Goal: Task Accomplishment & Management: Manage account settings

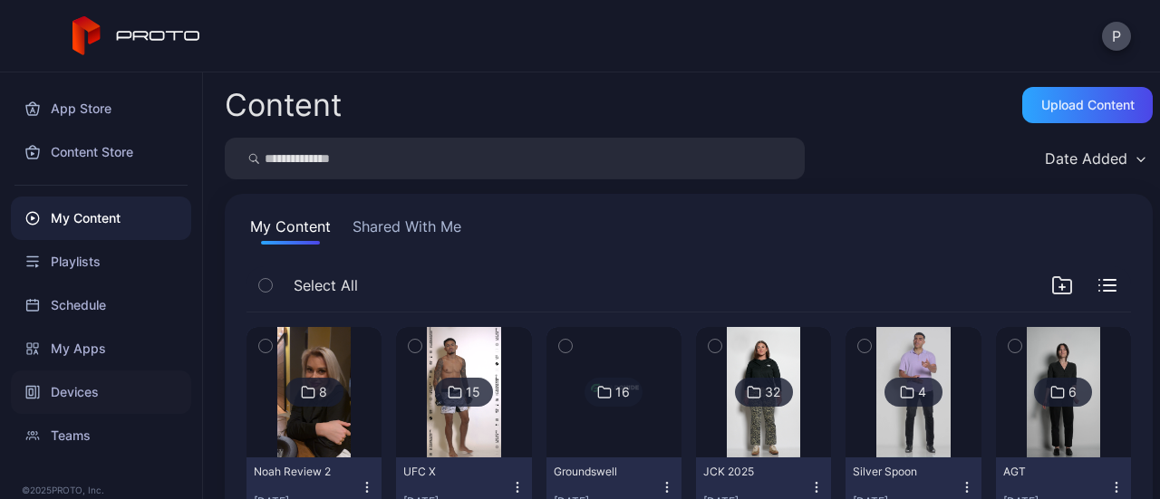
click at [118, 402] on div "Devices" at bounding box center [101, 393] width 180 height 44
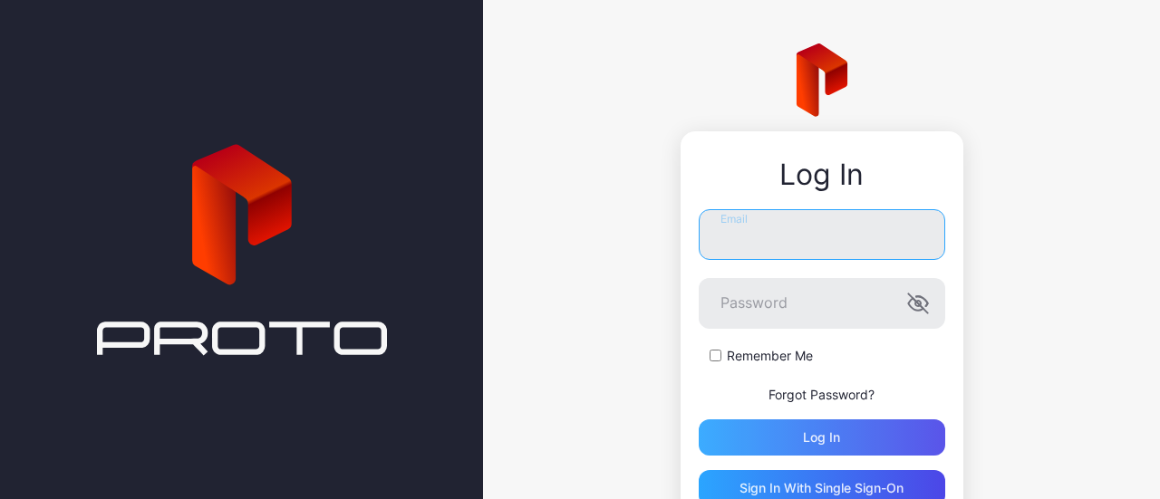
type input "**********"
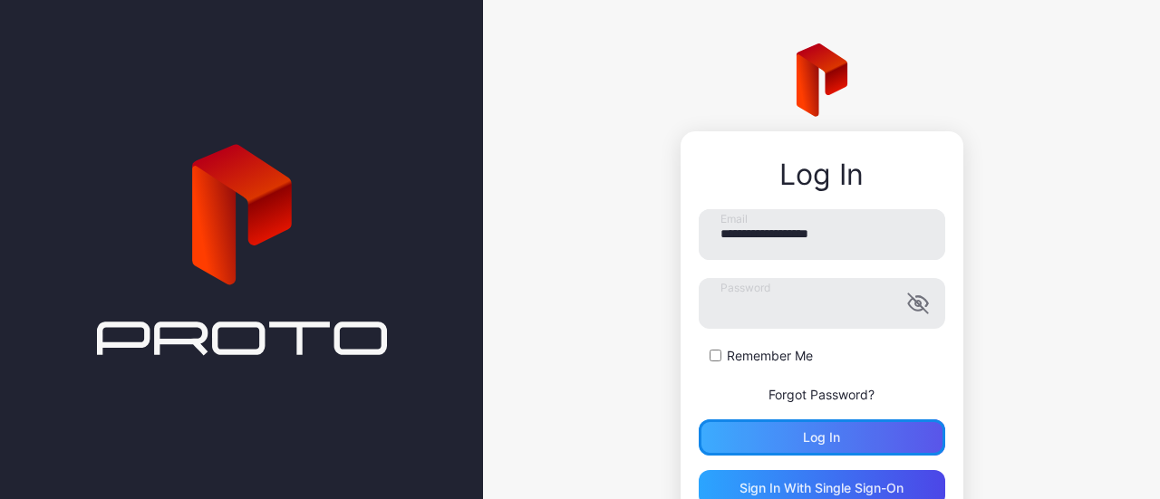
click at [855, 426] on div "Log in" at bounding box center [822, 438] width 247 height 36
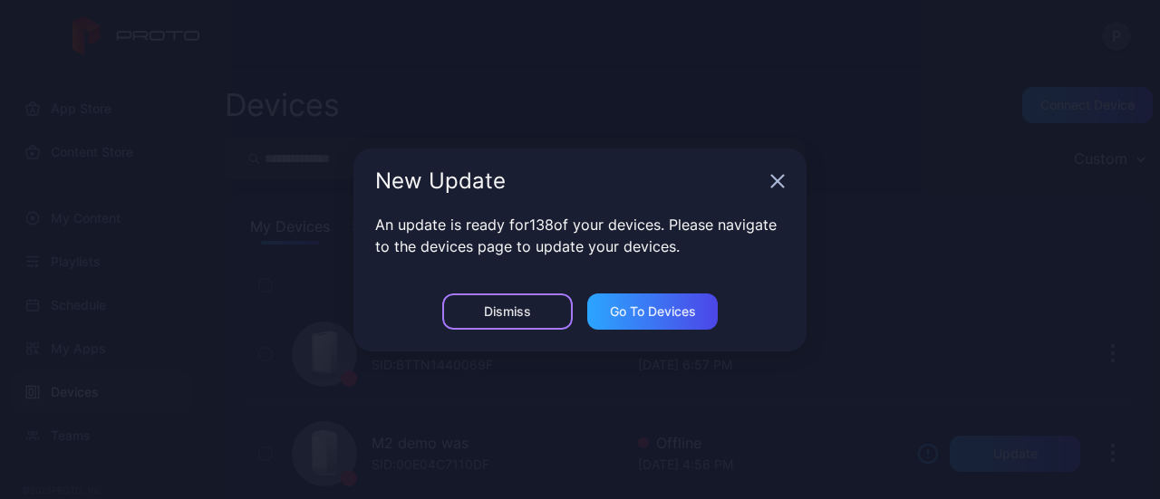
click at [523, 318] on div "Dismiss" at bounding box center [507, 312] width 131 height 36
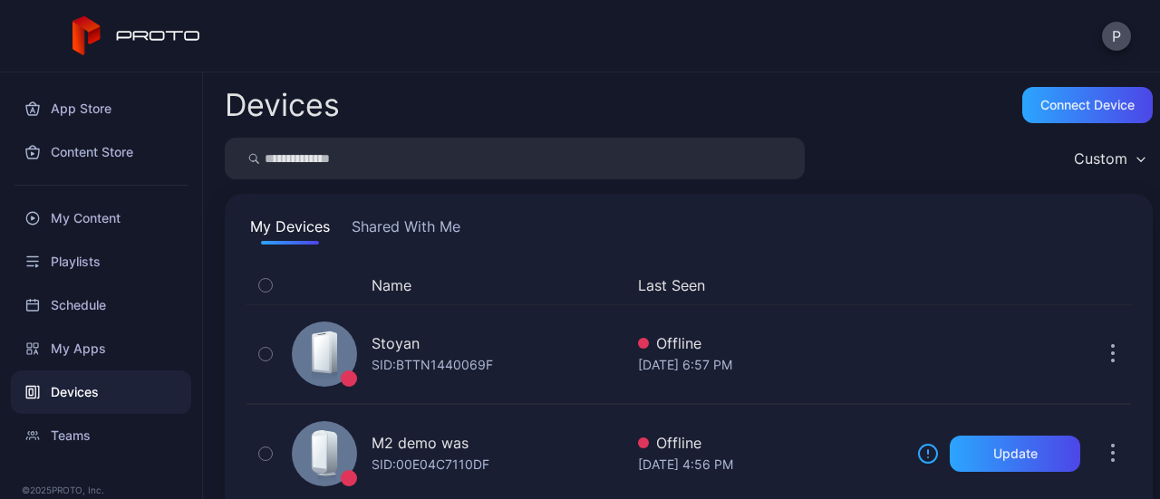
click at [460, 150] on input "search" at bounding box center [515, 159] width 580 height 42
type input "*******"
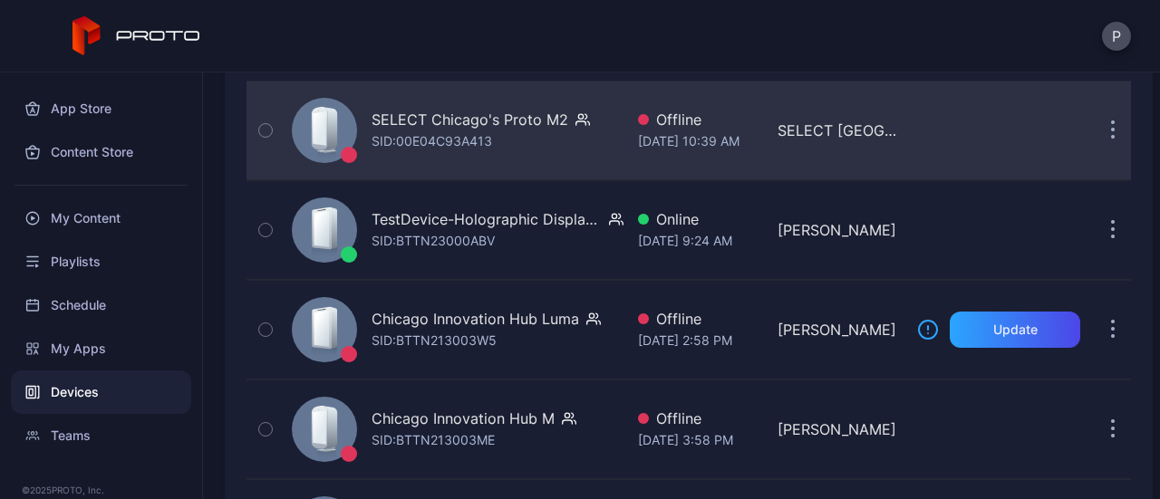
scroll to position [177, 0]
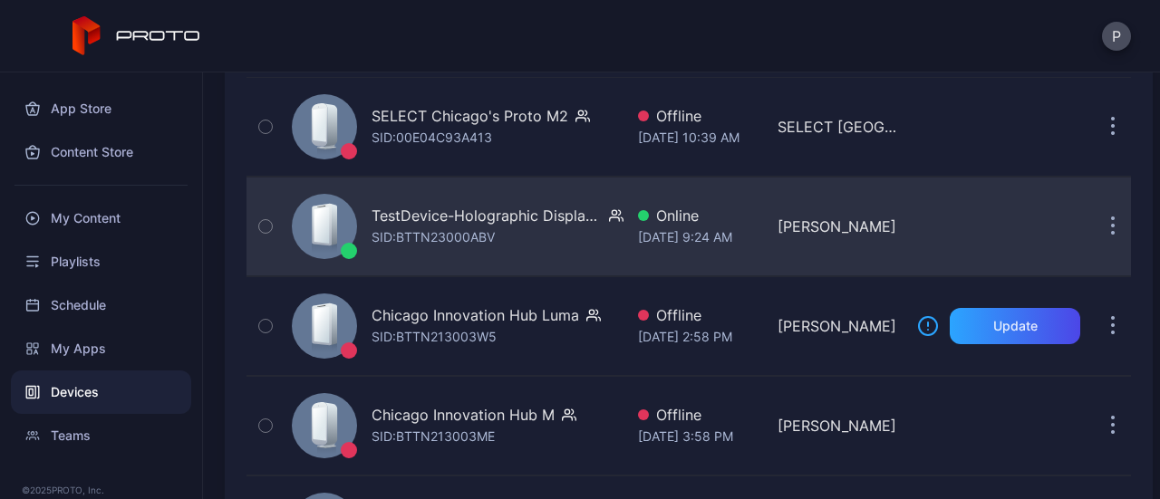
click at [508, 200] on div "TestDevice-Holographic Display-Chicago-500West-Showcase SID: BTTN23000ABV" at bounding box center [454, 226] width 339 height 91
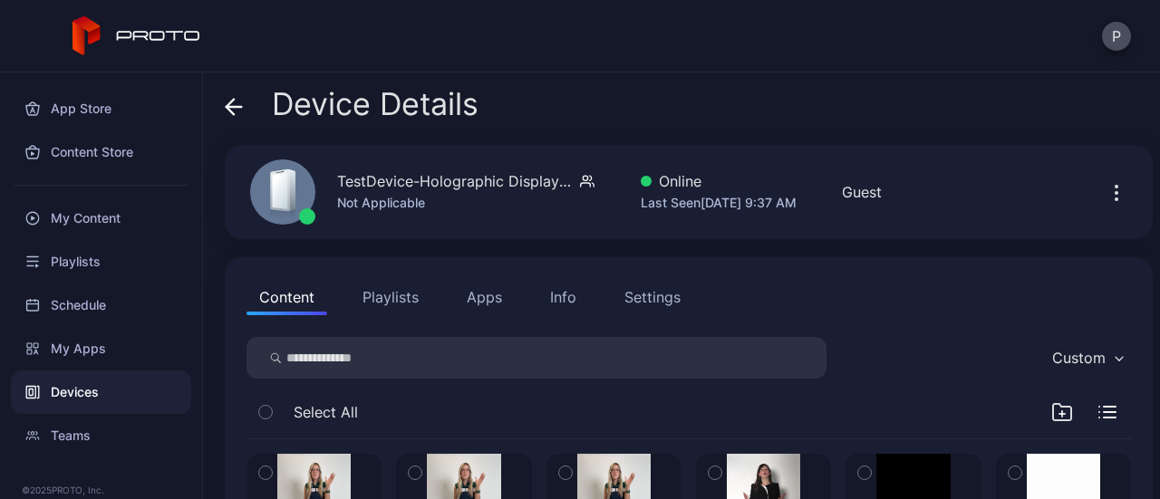
click at [466, 296] on button "Apps" at bounding box center [484, 297] width 61 height 36
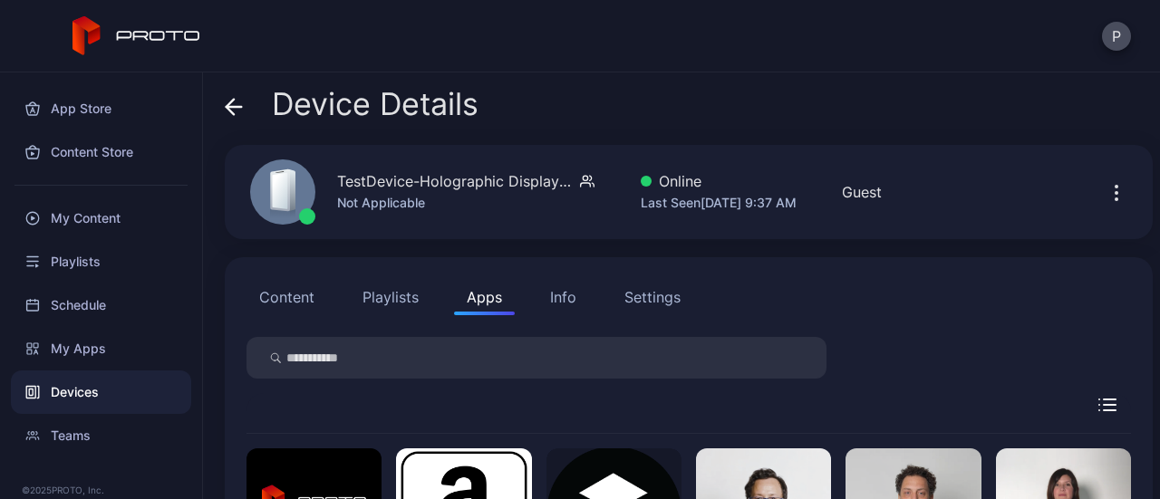
click at [240, 100] on icon at bounding box center [234, 107] width 18 height 18
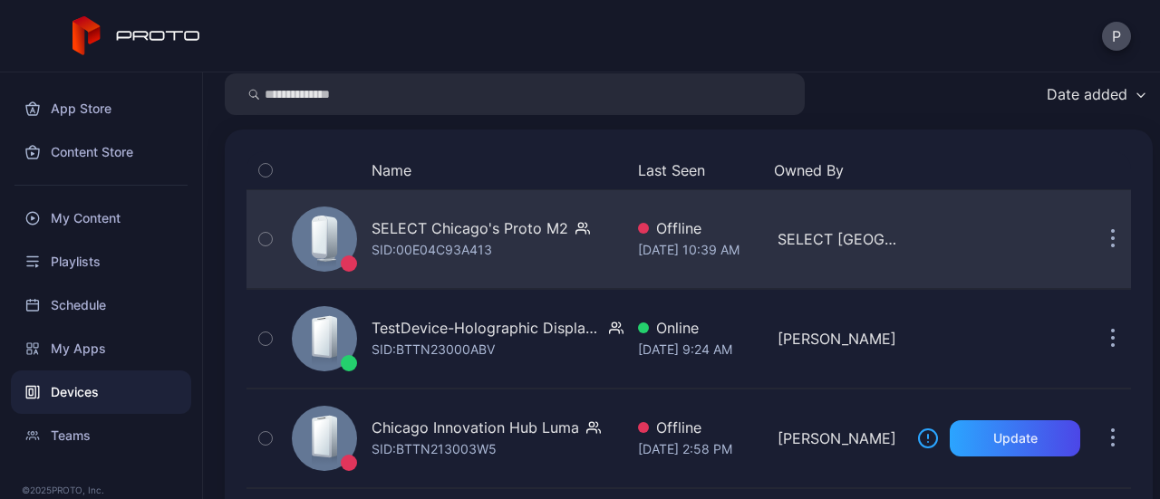
scroll to position [63, 0]
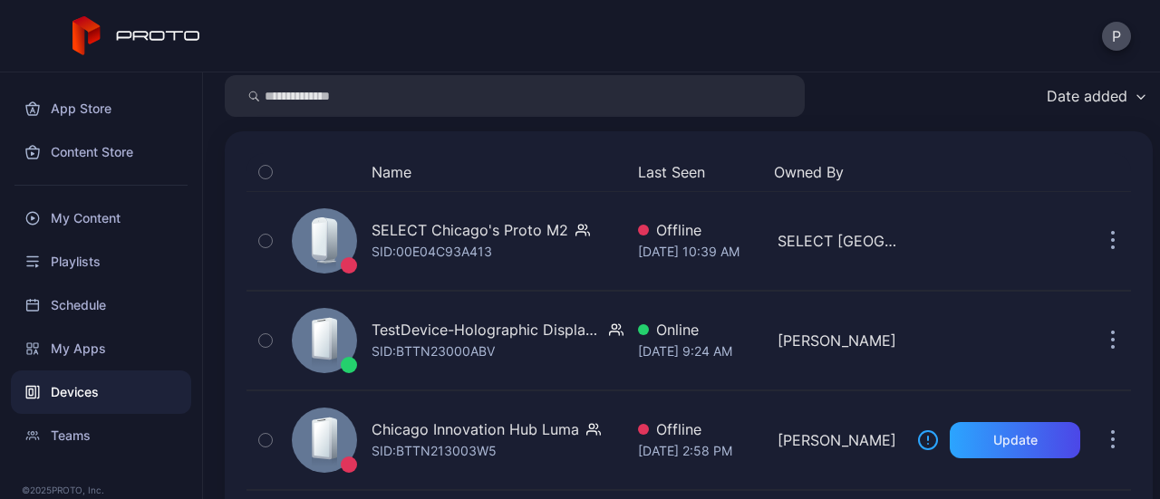
click at [488, 189] on div "Name Last Seen Owned By" at bounding box center [689, 172] width 885 height 38
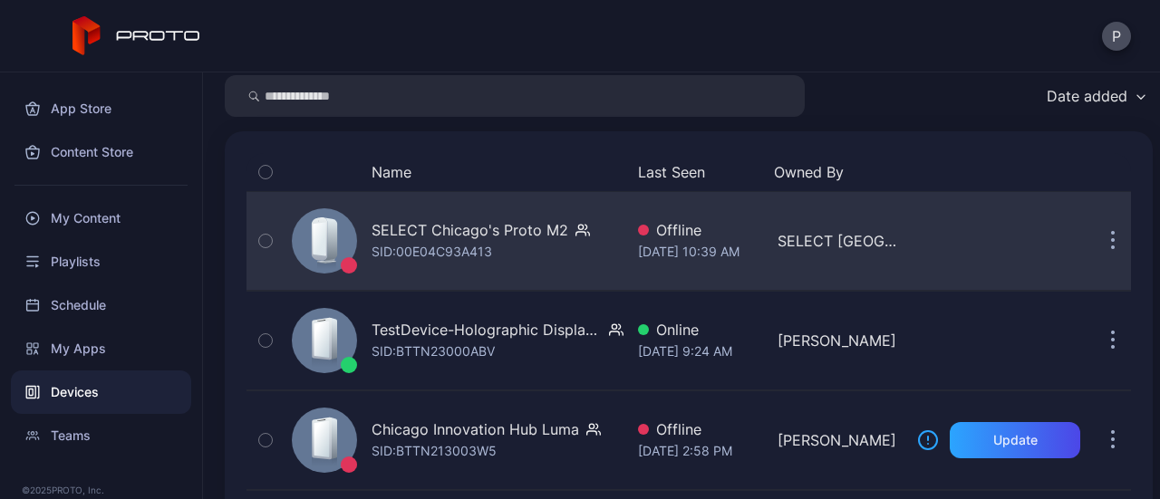
click at [490, 206] on div "SELECT Chicago's Proto M2 SID: 00E04C93A413" at bounding box center [454, 241] width 339 height 91
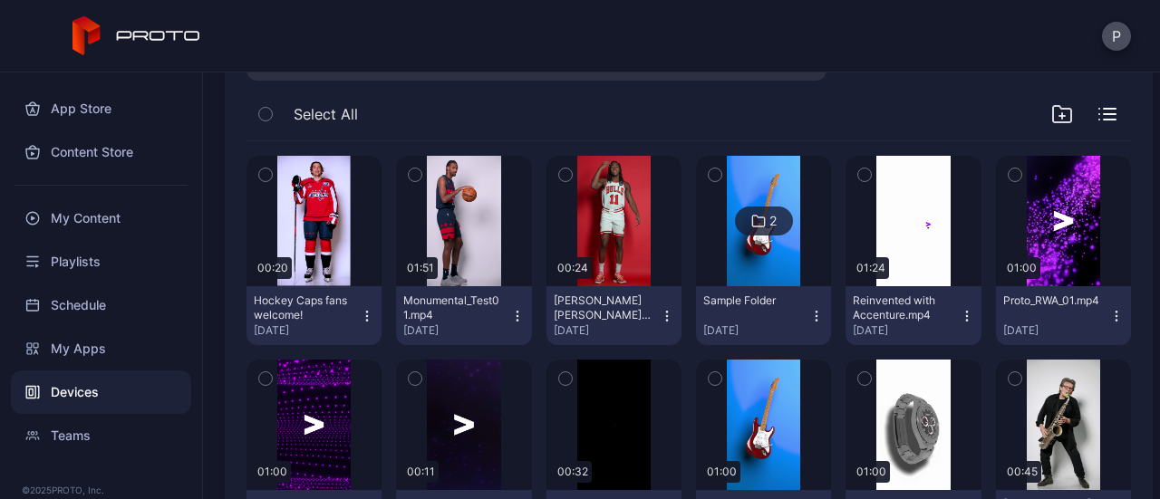
scroll to position [299, 0]
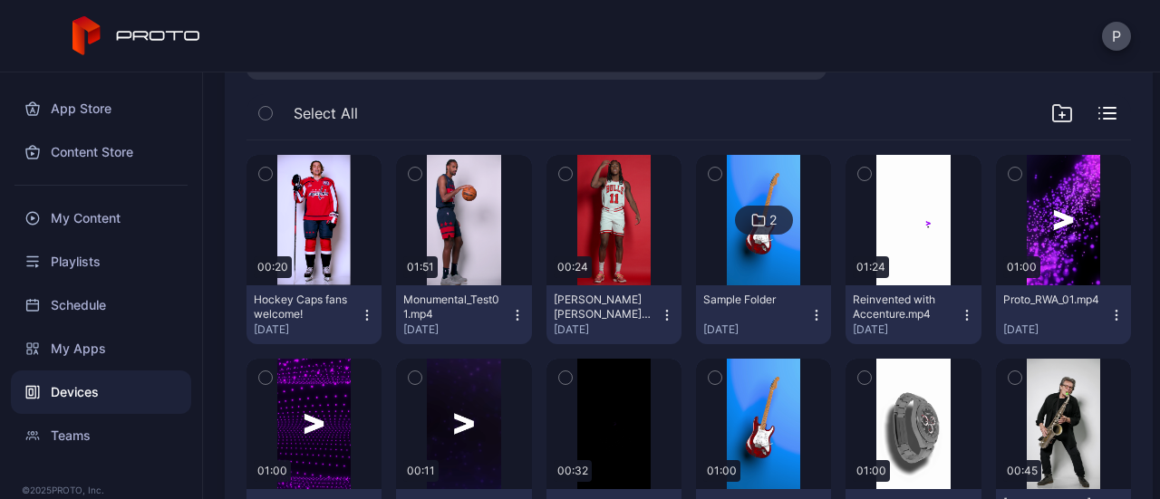
click at [365, 317] on icon "button" at bounding box center [367, 315] width 15 height 15
click at [510, 319] on icon "button" at bounding box center [517, 315] width 15 height 15
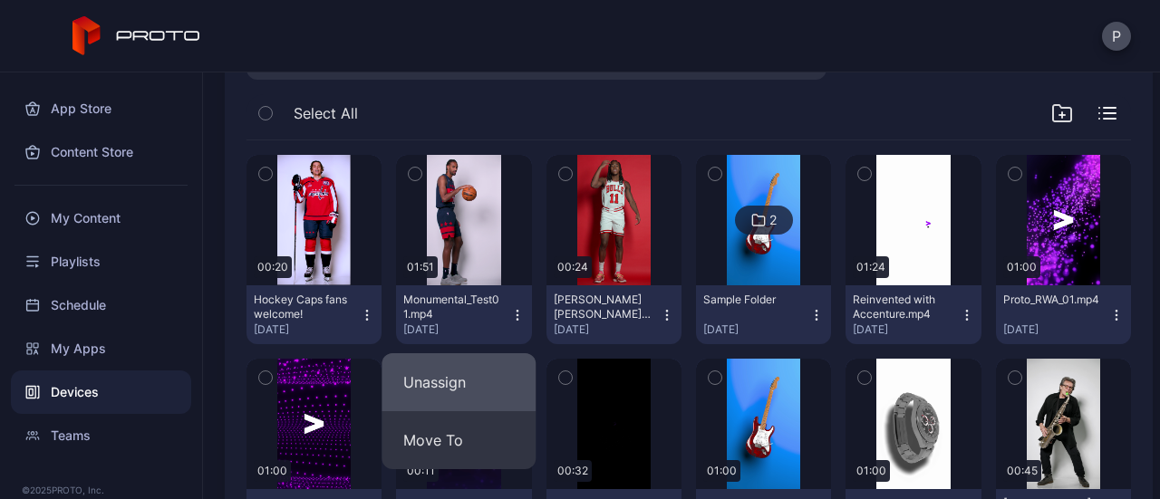
click at [484, 373] on button "Unassign" at bounding box center [459, 382] width 154 height 58
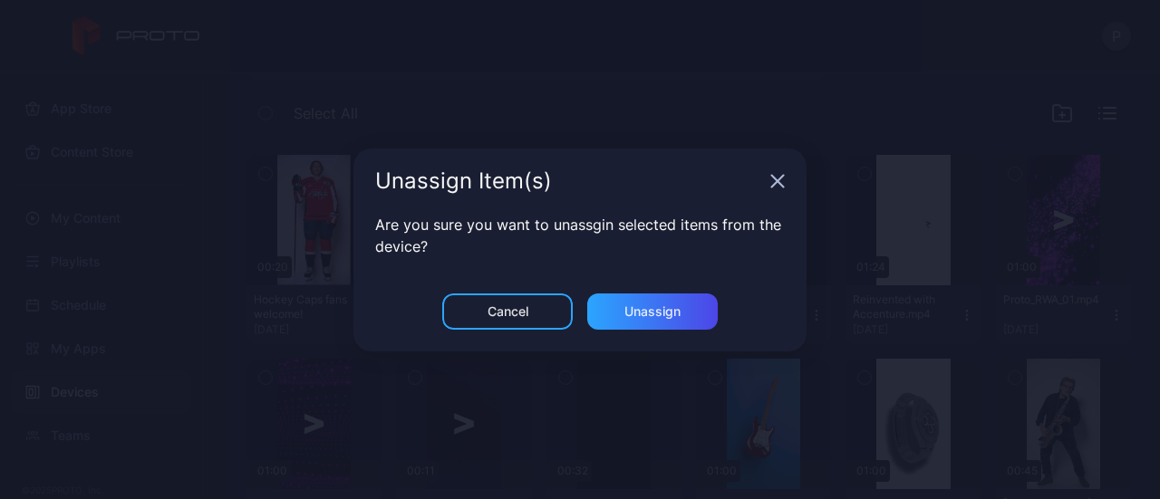
click at [624, 288] on div "Are you sure you want to unassgin selected items from the device?" at bounding box center [579, 254] width 453 height 80
click at [626, 295] on div "Unassign Item(s) Are you sure you want to unassgin selected items from the devi…" at bounding box center [579, 250] width 453 height 203
click at [626, 295] on div "Unassign" at bounding box center [652, 312] width 131 height 36
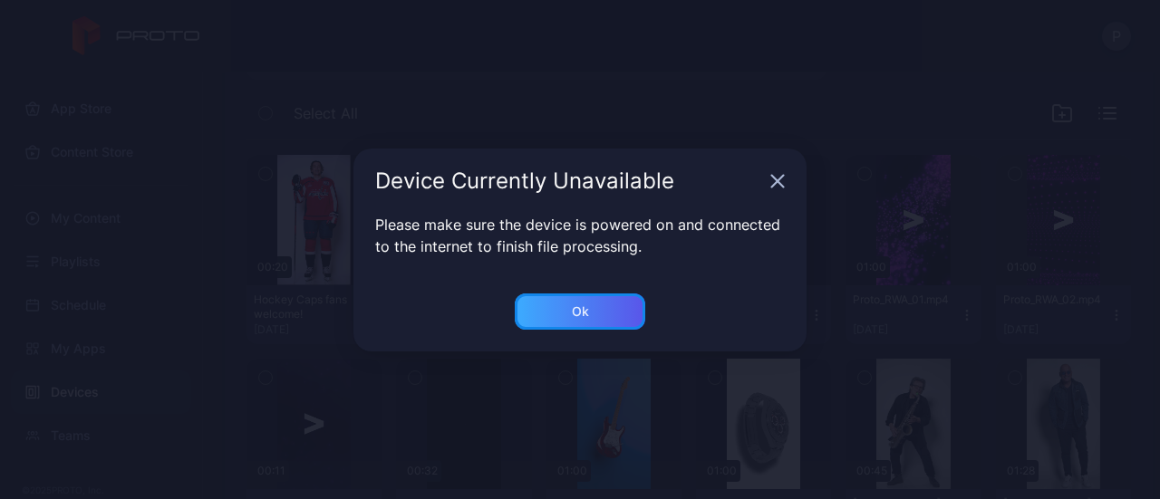
click at [535, 294] on div "Ok" at bounding box center [580, 312] width 131 height 36
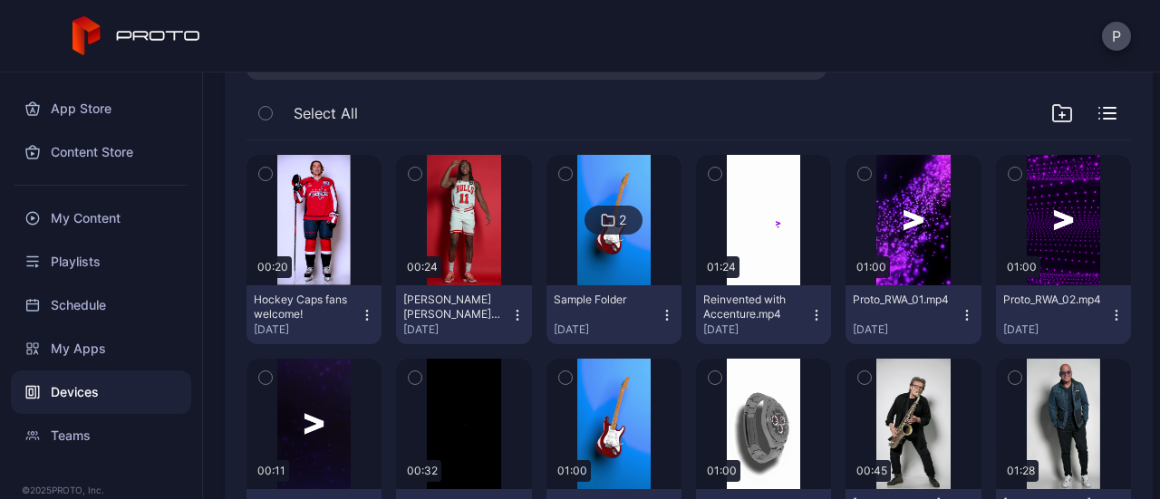
click at [367, 319] on icon "button" at bounding box center [367, 319] width 1 height 1
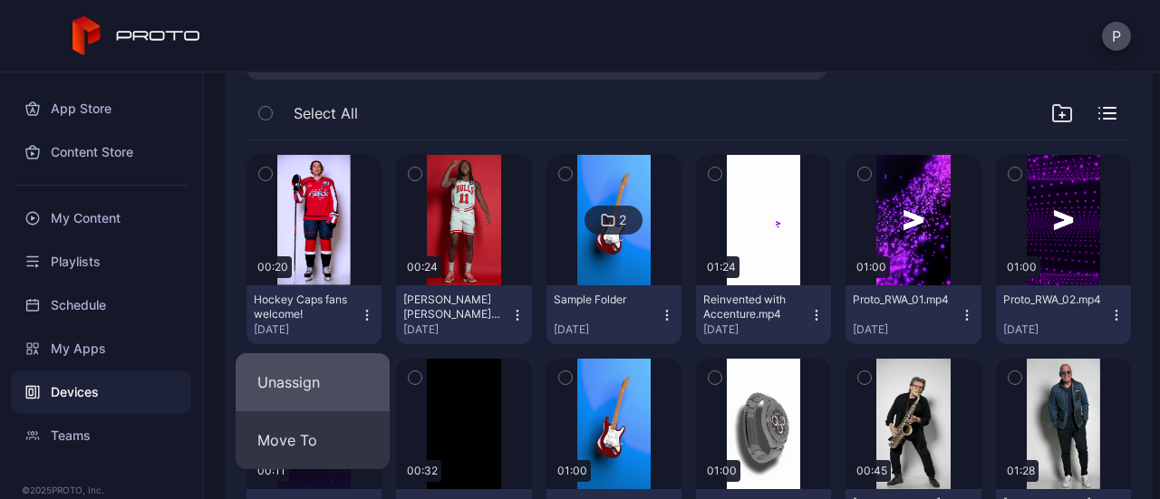
click at [353, 391] on button "Unassign" at bounding box center [313, 382] width 154 height 58
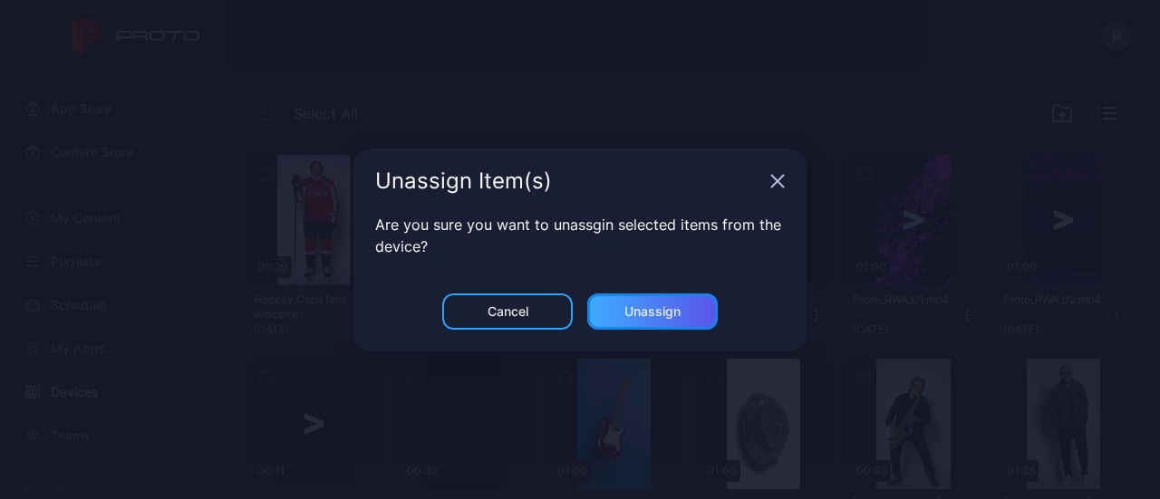
click at [617, 315] on div "Unassign" at bounding box center [652, 312] width 131 height 36
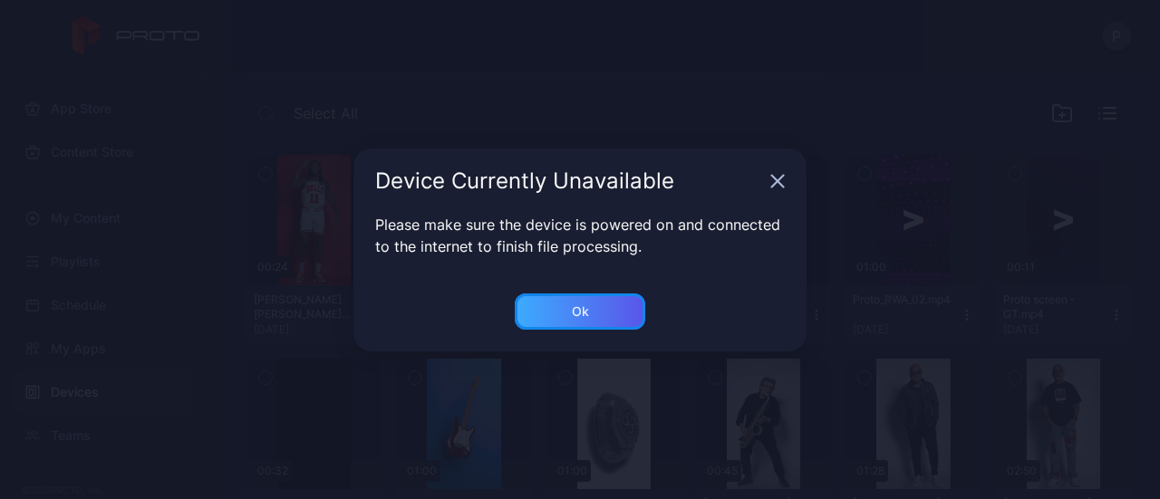
click at [607, 312] on div "Ok" at bounding box center [580, 312] width 131 height 36
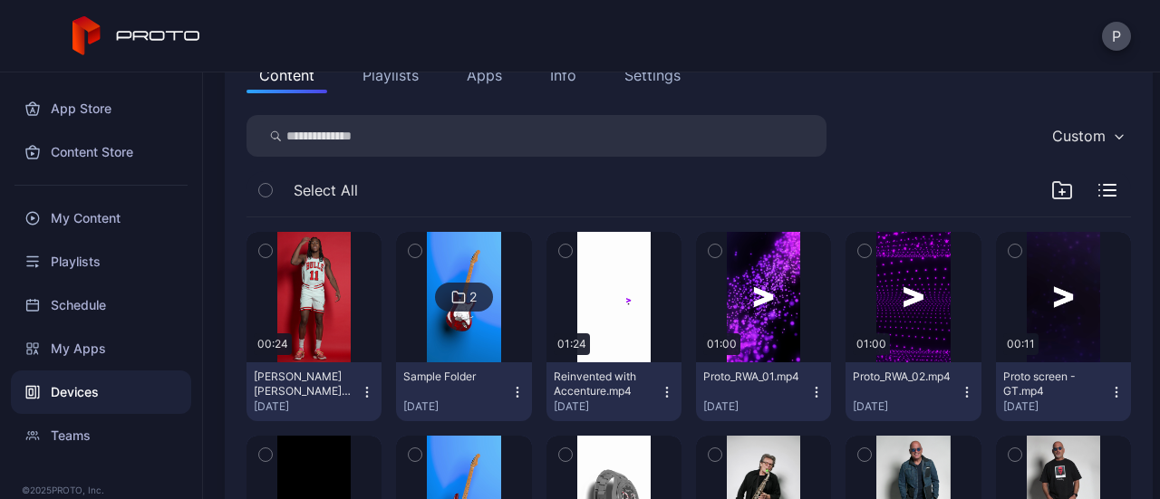
scroll to position [221, 0]
click at [476, 73] on button "Apps" at bounding box center [484, 76] width 61 height 36
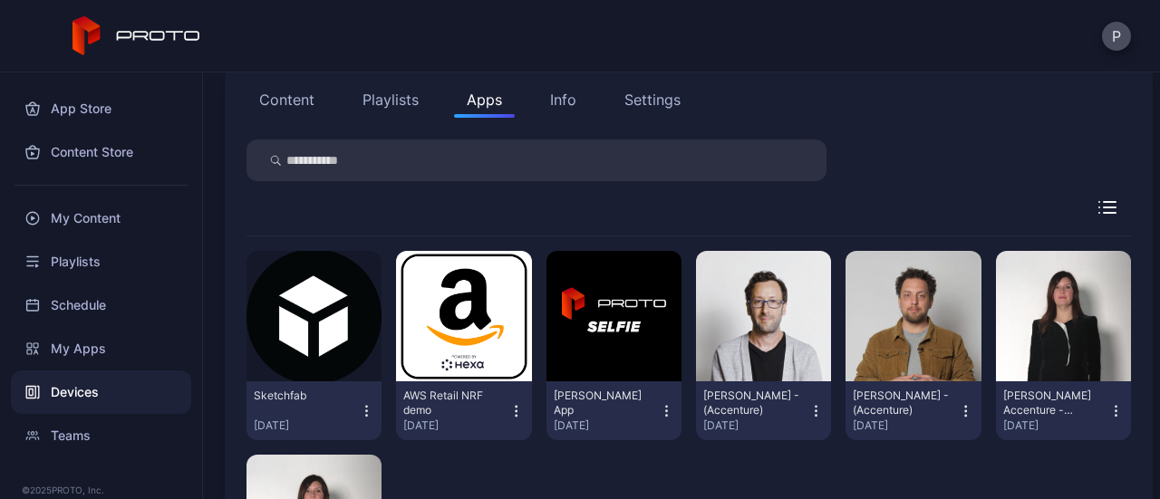
click at [290, 108] on button "Content" at bounding box center [287, 100] width 81 height 36
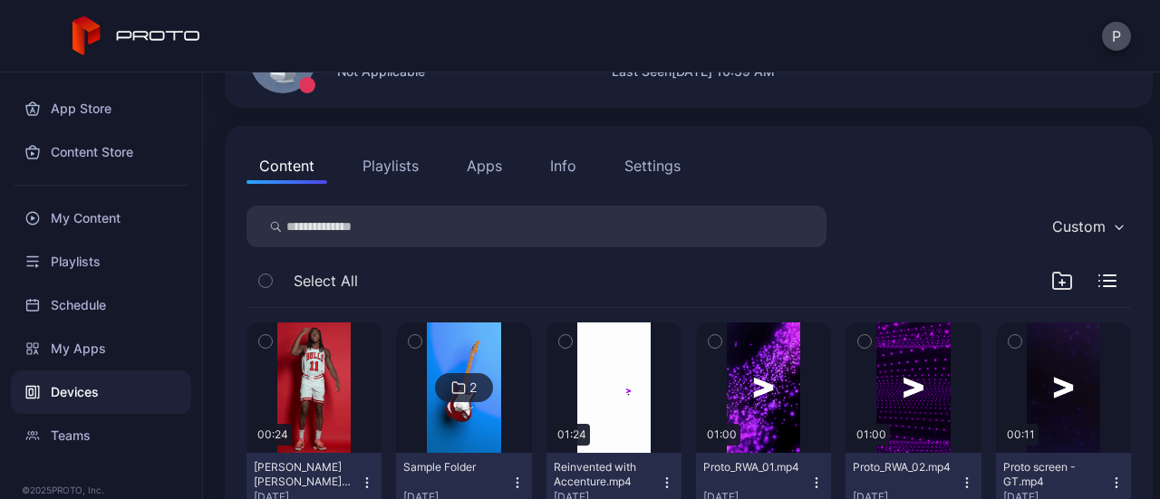
scroll to position [0, 0]
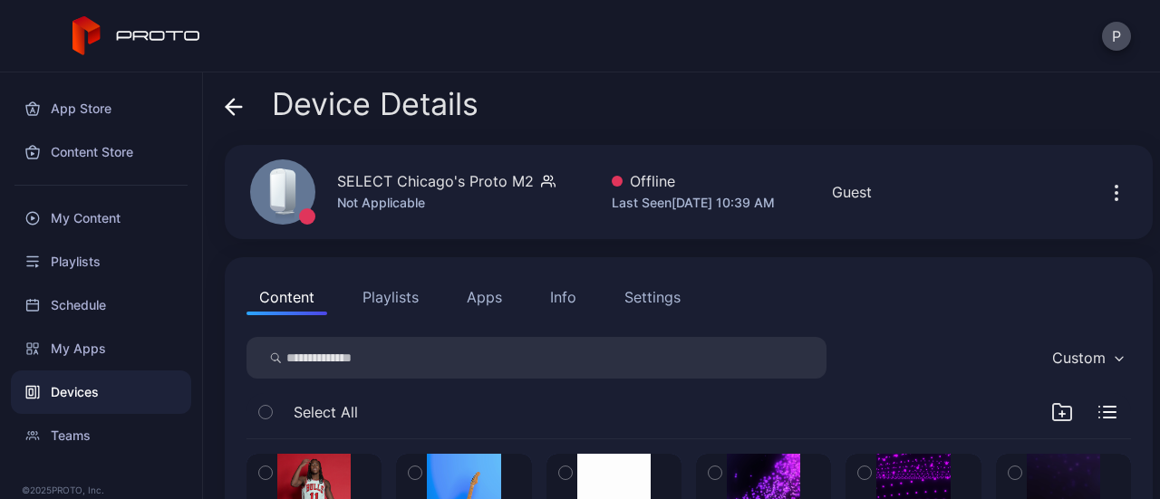
click at [241, 96] on span at bounding box center [234, 104] width 18 height 34
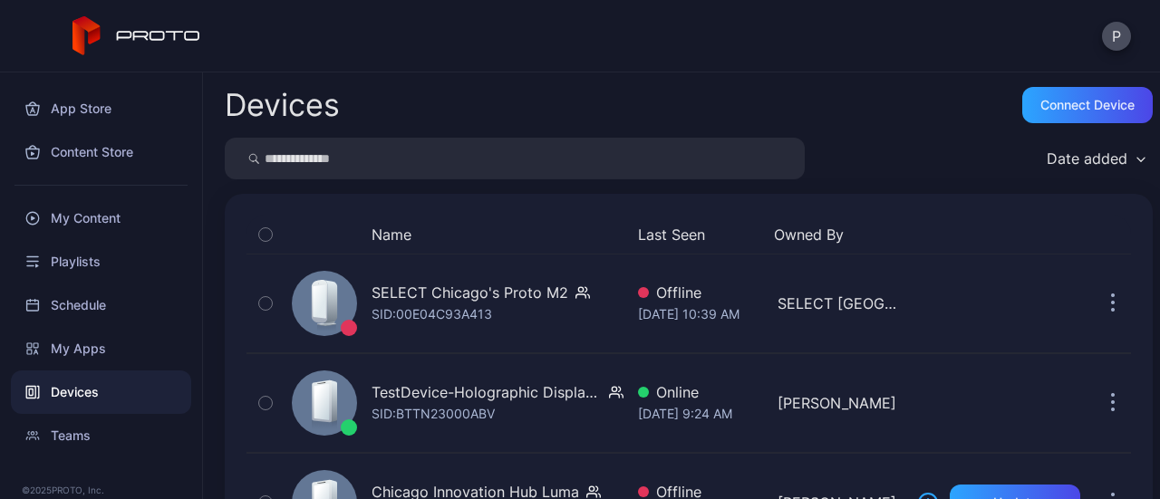
click at [484, 151] on input "search" at bounding box center [515, 159] width 580 height 42
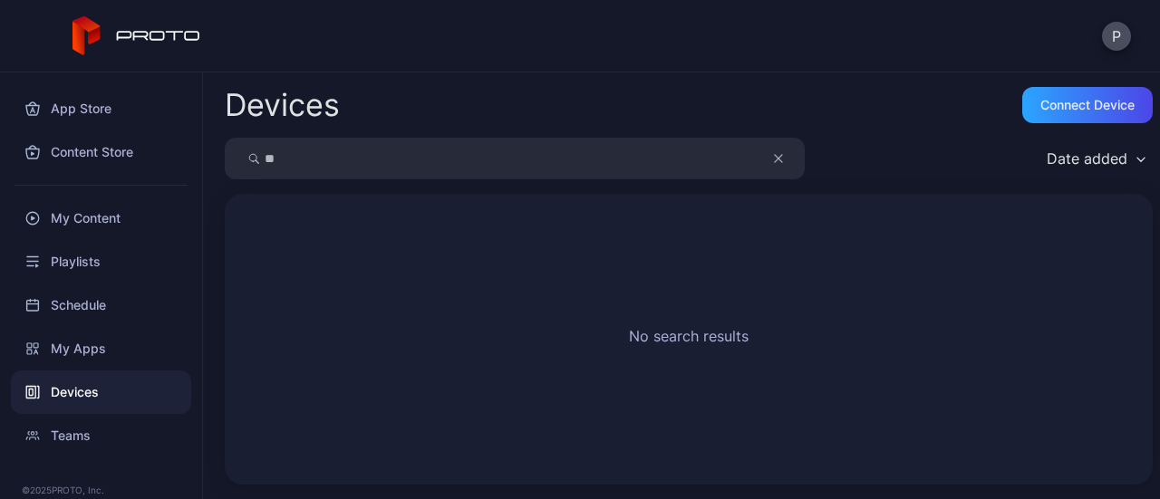
type input "*"
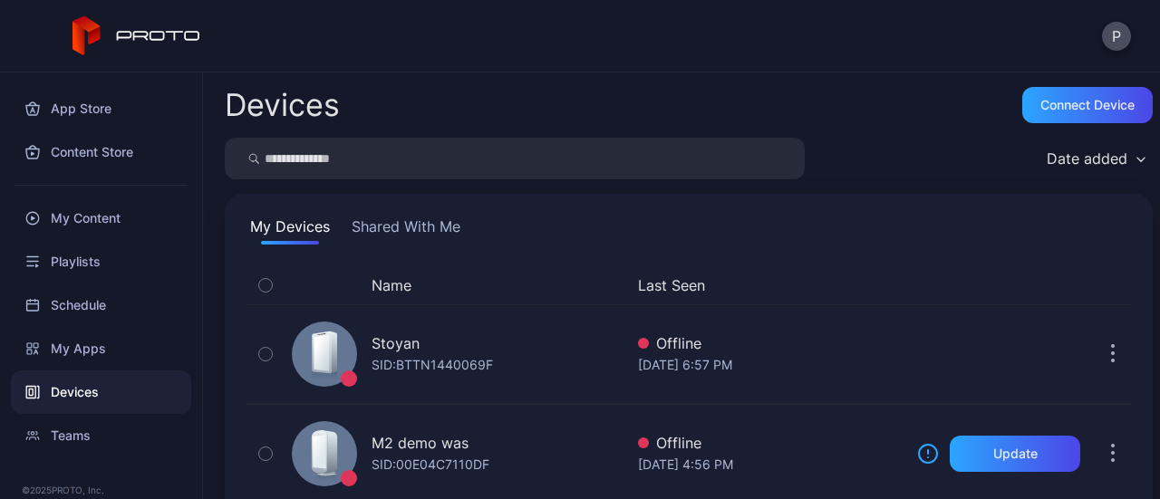
click at [430, 222] on button "Shared With Me" at bounding box center [406, 230] width 116 height 29
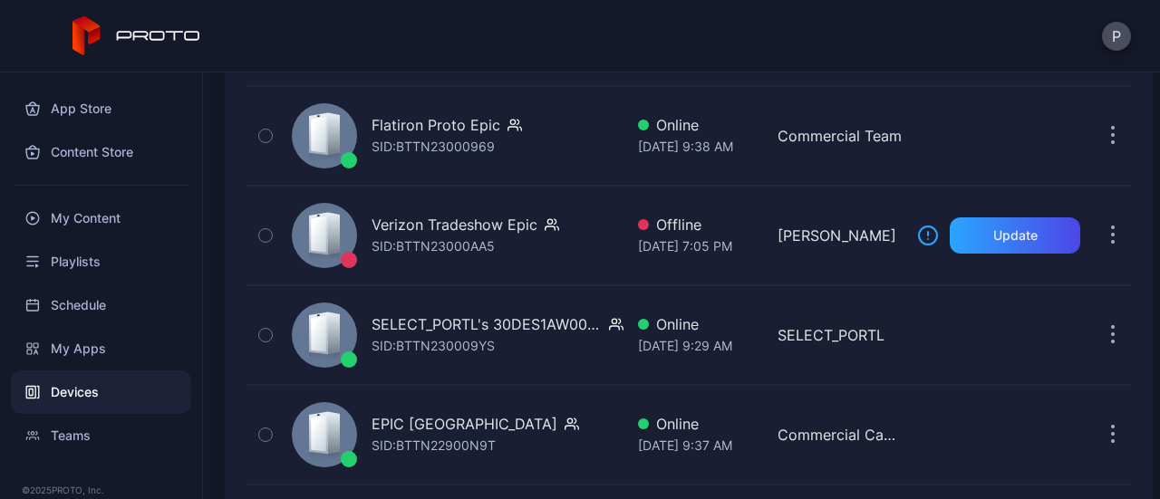
scroll to position [13578, 0]
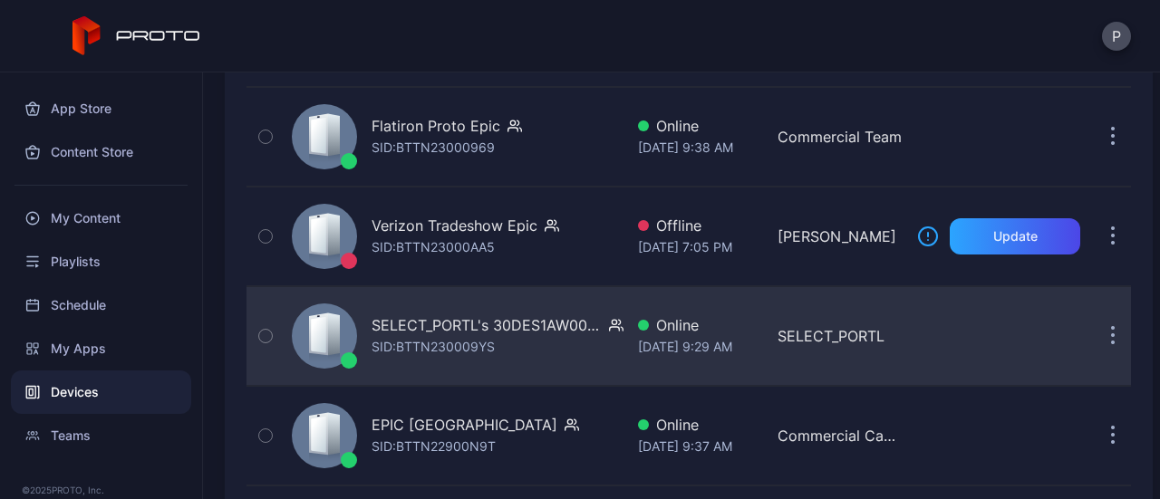
click at [531, 315] on div "SELECT_PORTL's 30DES1AW00 M2WKT43A SID: BTTN230009YS" at bounding box center [498, 337] width 252 height 44
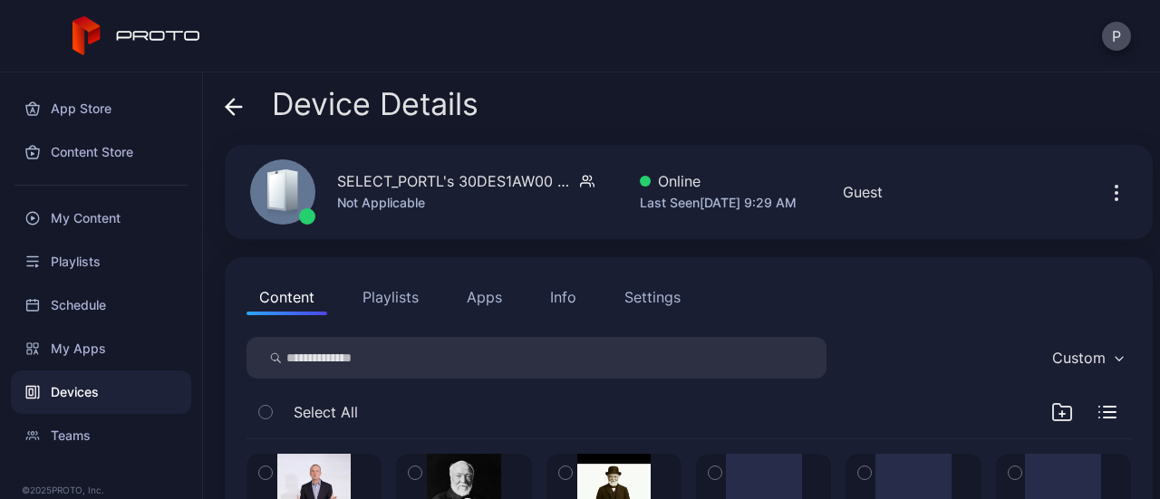
click at [576, 302] on button "Info" at bounding box center [563, 297] width 52 height 36
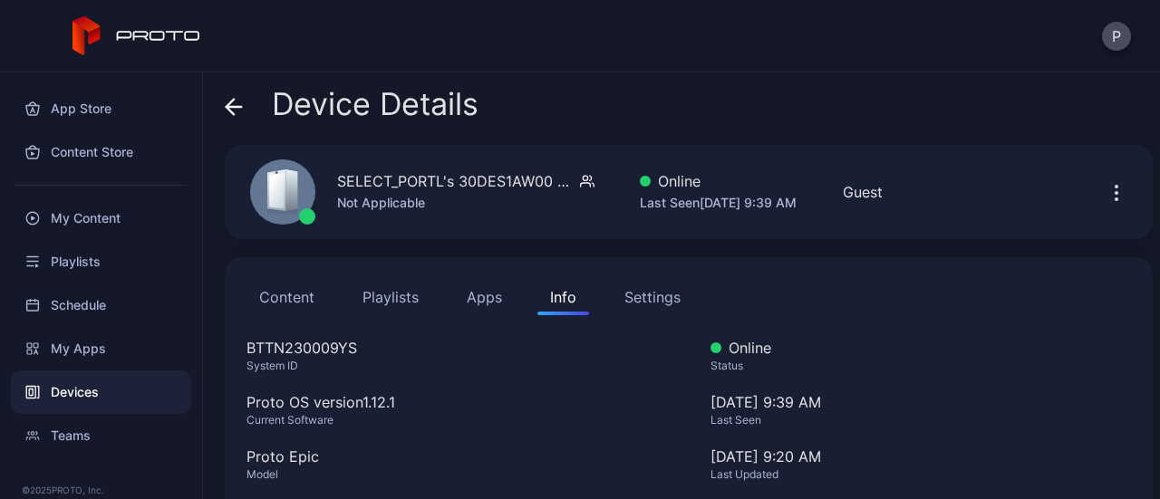
click at [241, 100] on icon at bounding box center [234, 107] width 18 height 18
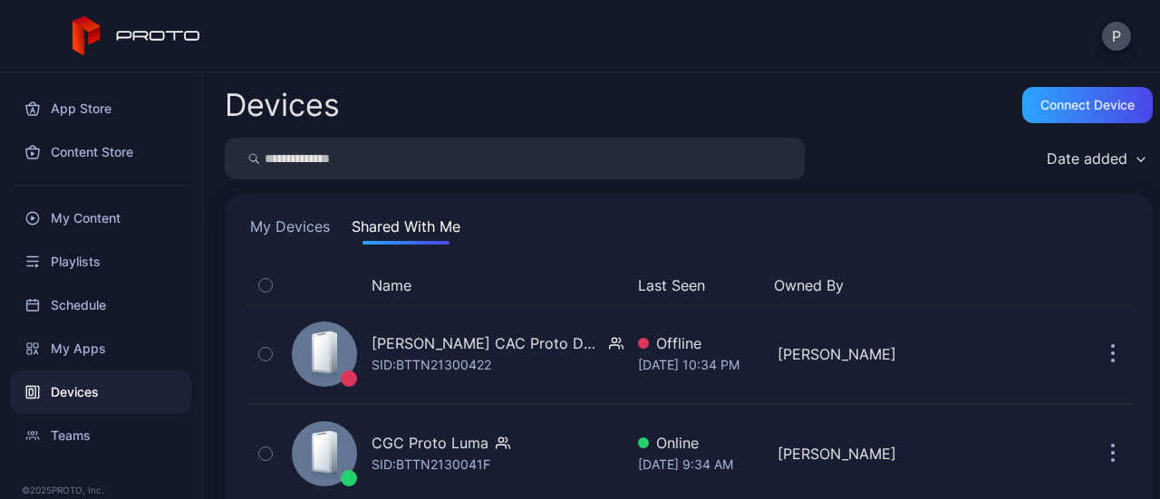
click at [524, 146] on input "search" at bounding box center [515, 159] width 580 height 42
type input "*********"
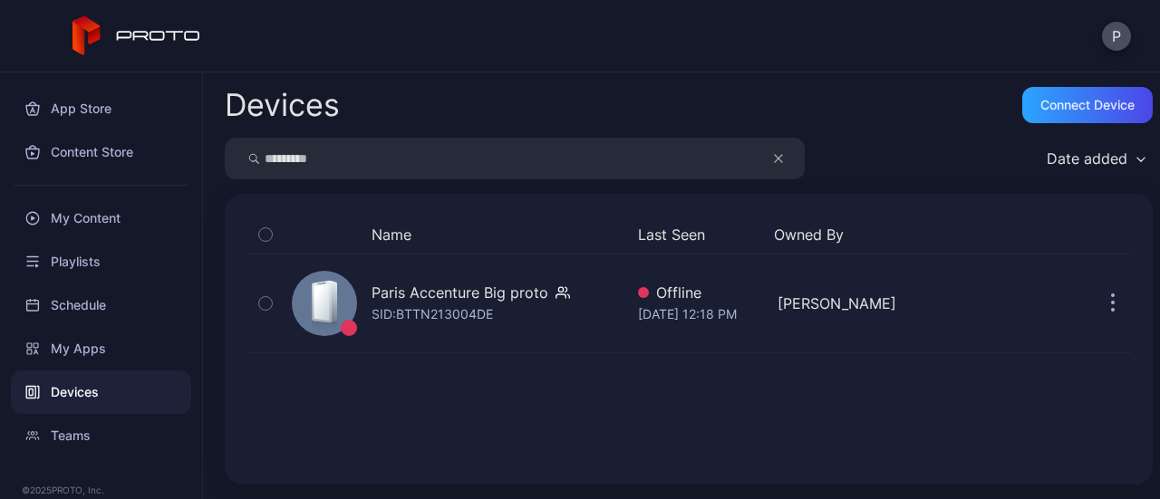
click at [770, 148] on button "button" at bounding box center [787, 159] width 34 height 42
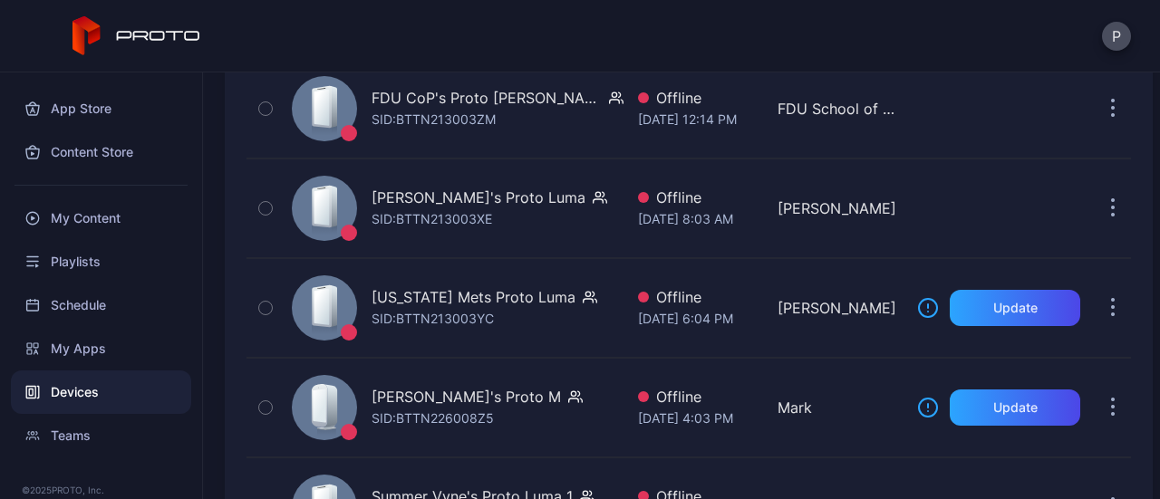
scroll to position [4506, 0]
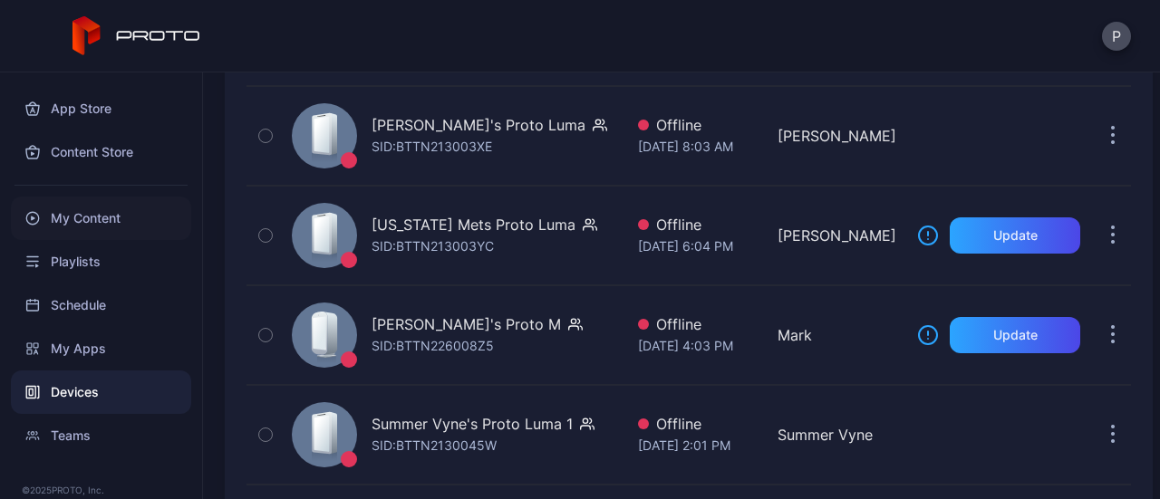
click at [86, 205] on div "My Content" at bounding box center [101, 219] width 180 height 44
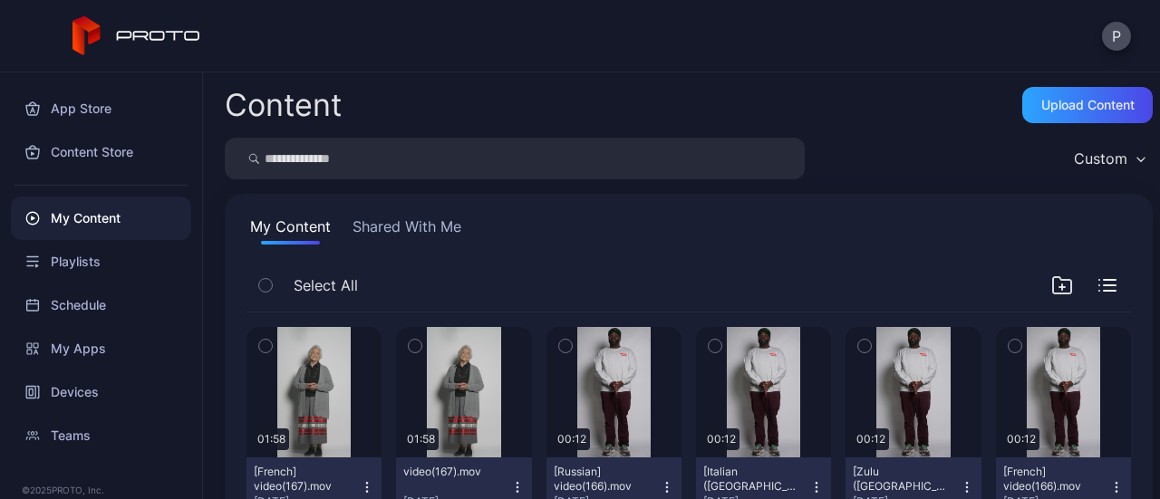
click at [398, 144] on input "search" at bounding box center [515, 159] width 580 height 42
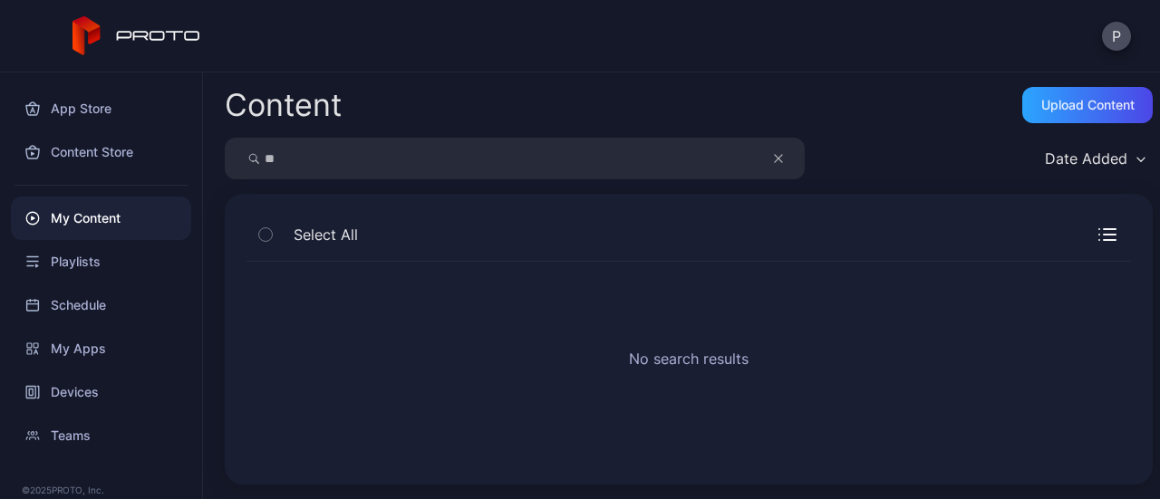
type input "**"
click at [772, 156] on button "button" at bounding box center [787, 159] width 34 height 42
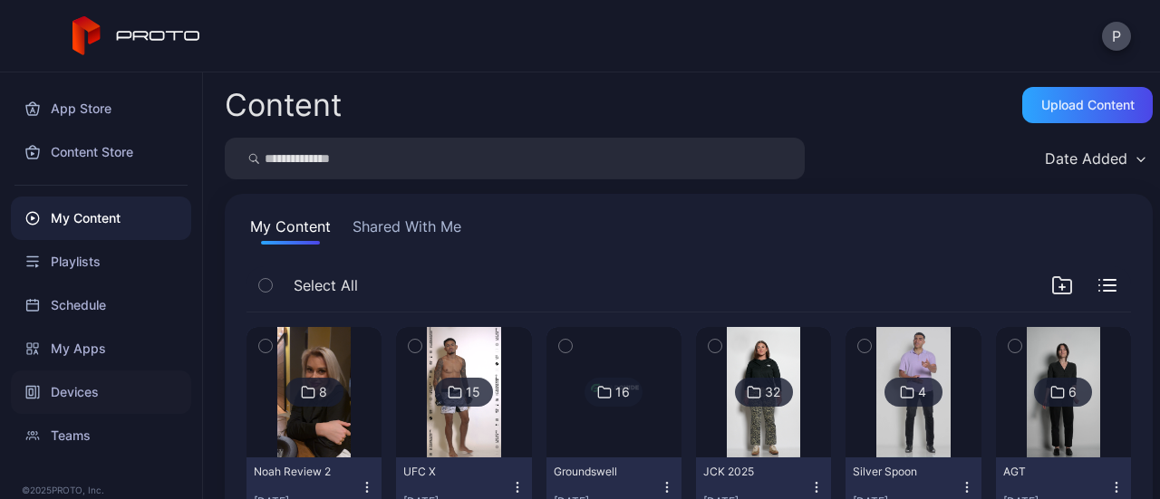
click at [121, 380] on div "Devices" at bounding box center [101, 393] width 180 height 44
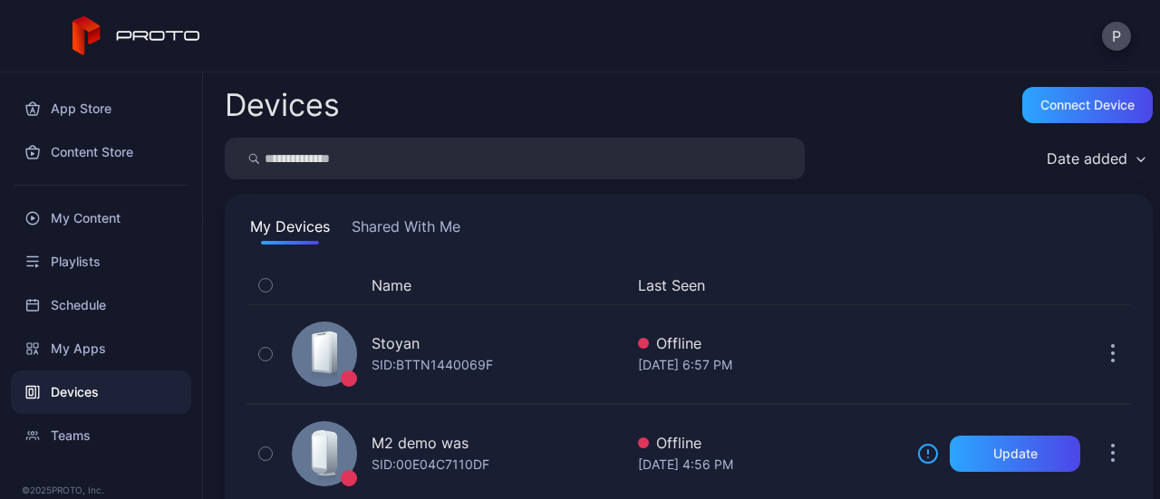
click at [404, 219] on button "Shared With Me" at bounding box center [406, 230] width 116 height 29
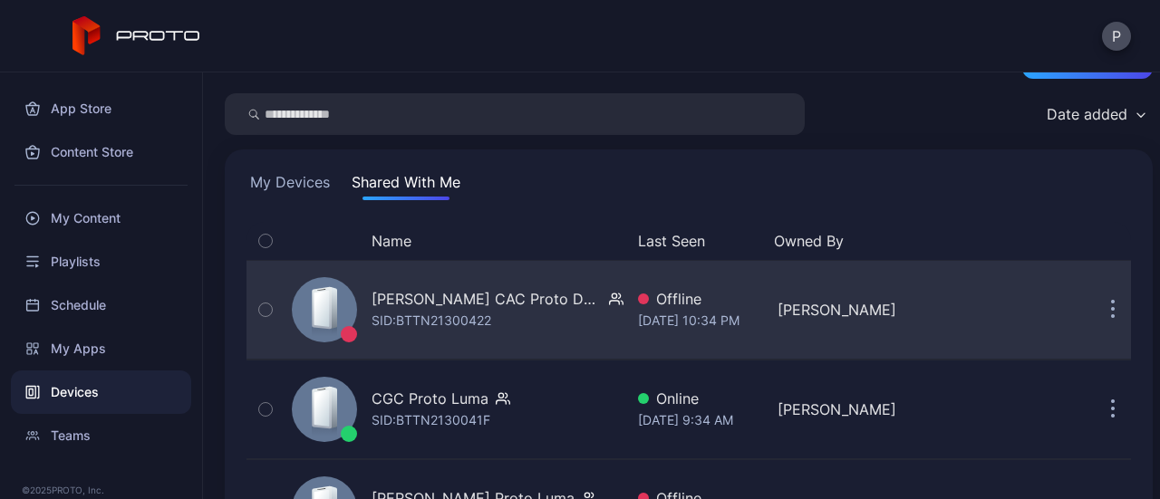
scroll to position [43, 0]
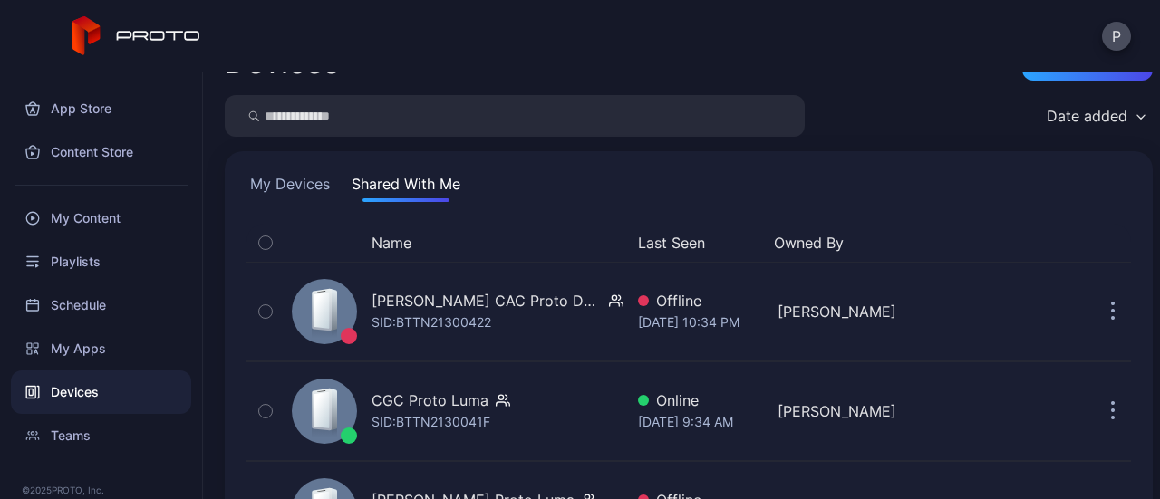
click at [667, 236] on button "Last Seen" at bounding box center [698, 243] width 121 height 22
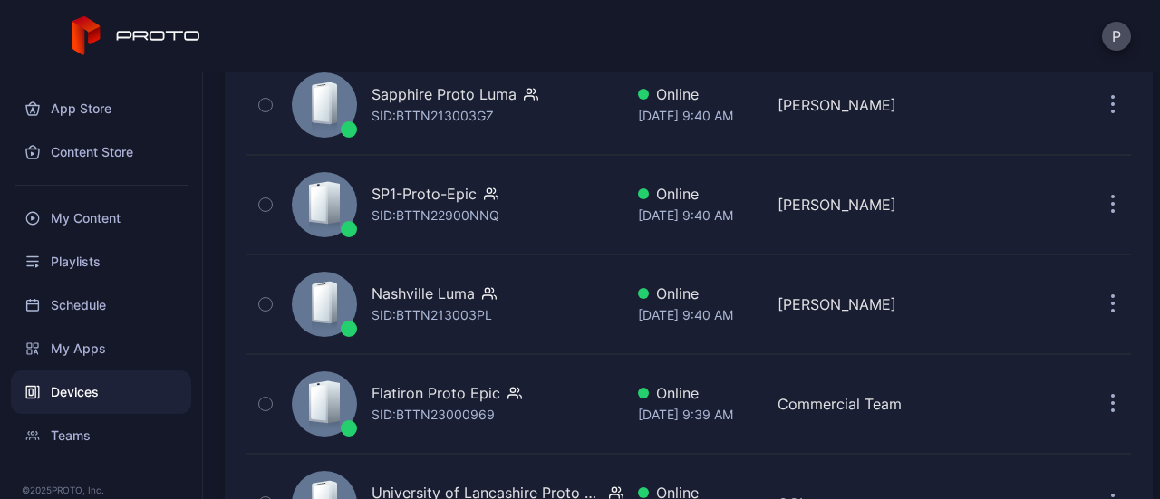
scroll to position [2355, 0]
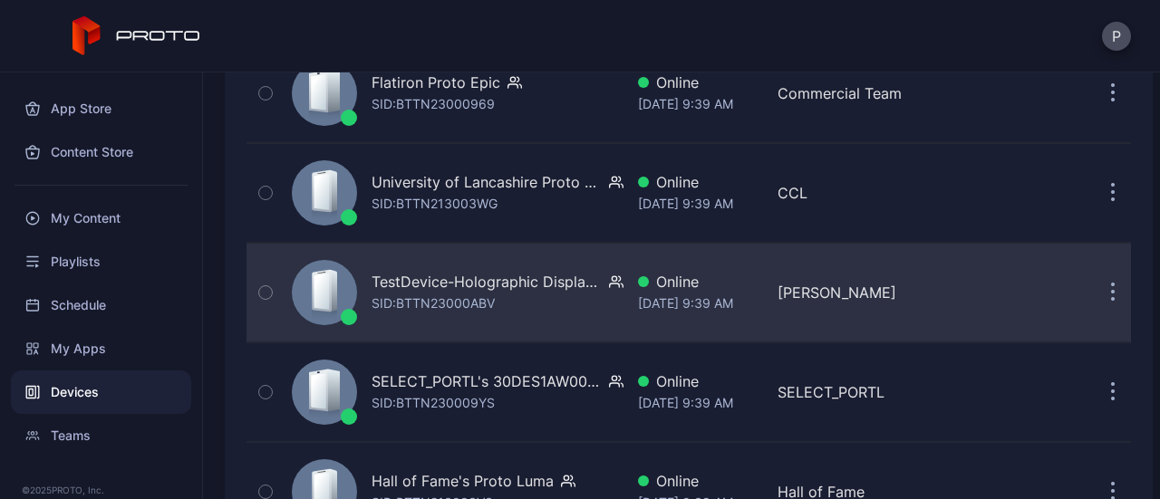
click at [530, 295] on div "TestDevice-Holographic Display-Chicago-500West-Showcase SID: BTTN23000ABV" at bounding box center [498, 293] width 252 height 44
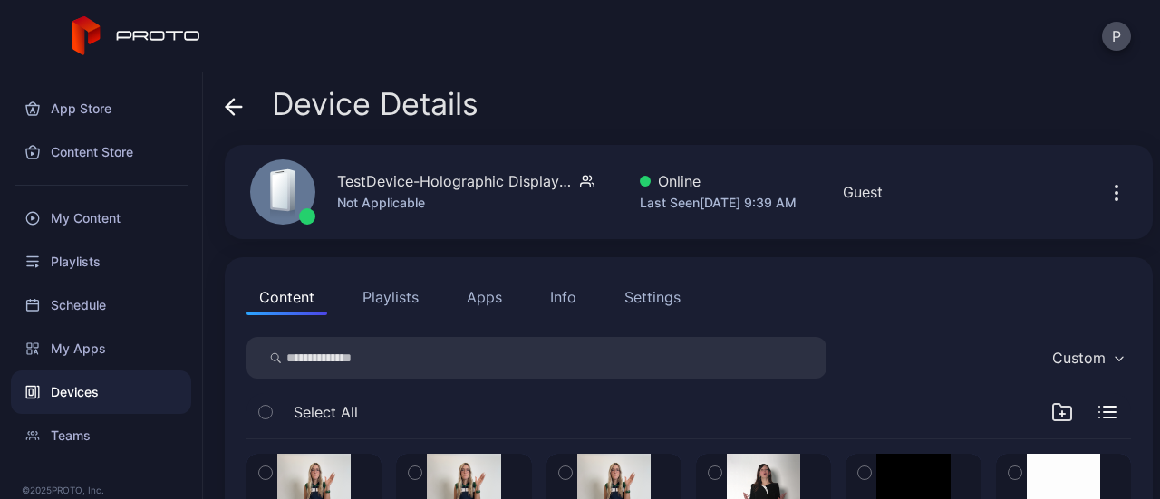
click at [220, 103] on div "Device Details TestDevice-Holographic Display-Chicago-500West-Showcase Not Appl…" at bounding box center [681, 286] width 957 height 427
click at [229, 102] on icon at bounding box center [230, 106] width 7 height 15
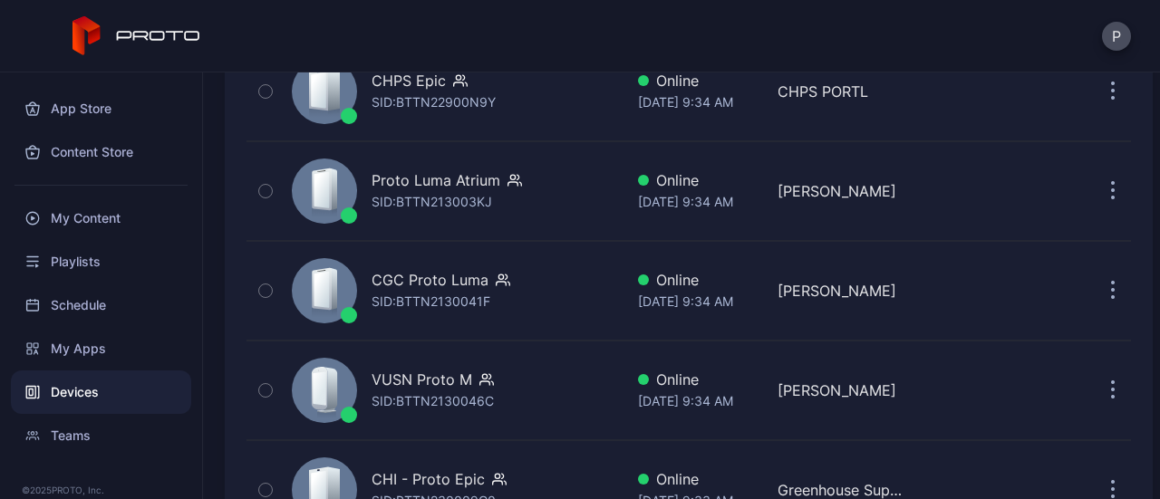
scroll to position [4950, 0]
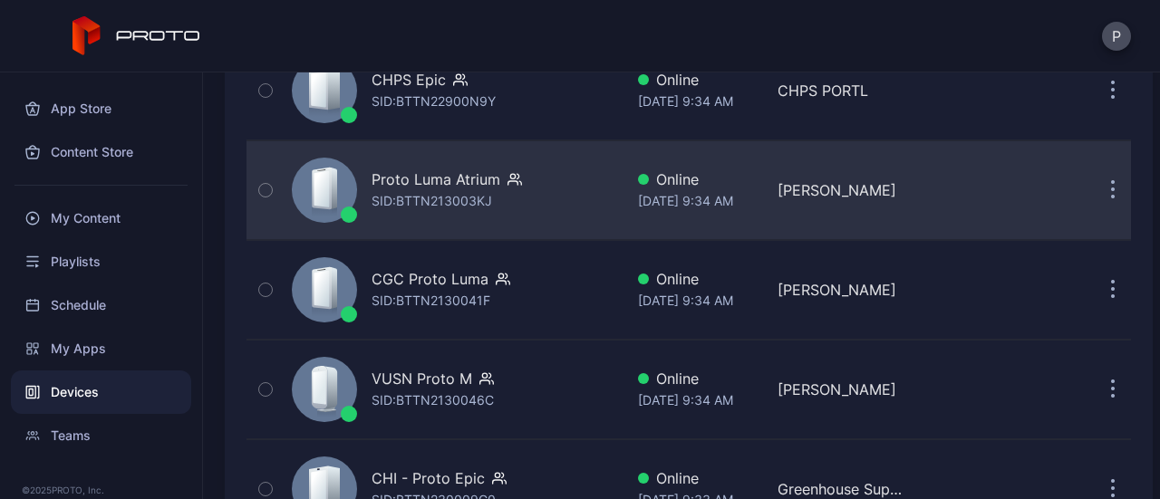
click at [549, 158] on div "Proto Luma Atrium SID: BTTN213003KJ" at bounding box center [454, 190] width 339 height 91
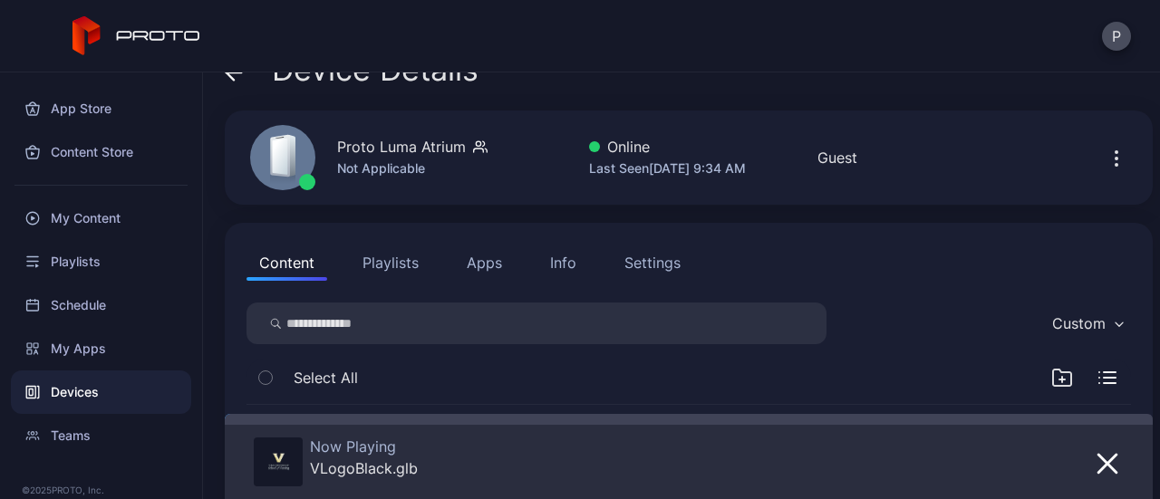
scroll to position [32, 0]
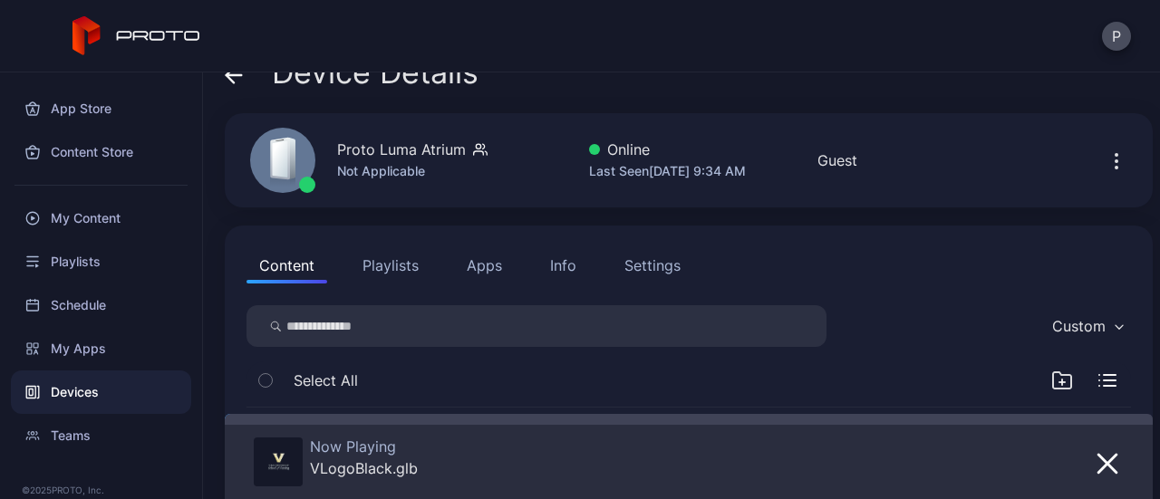
click at [243, 76] on div "Device Details" at bounding box center [352, 77] width 254 height 44
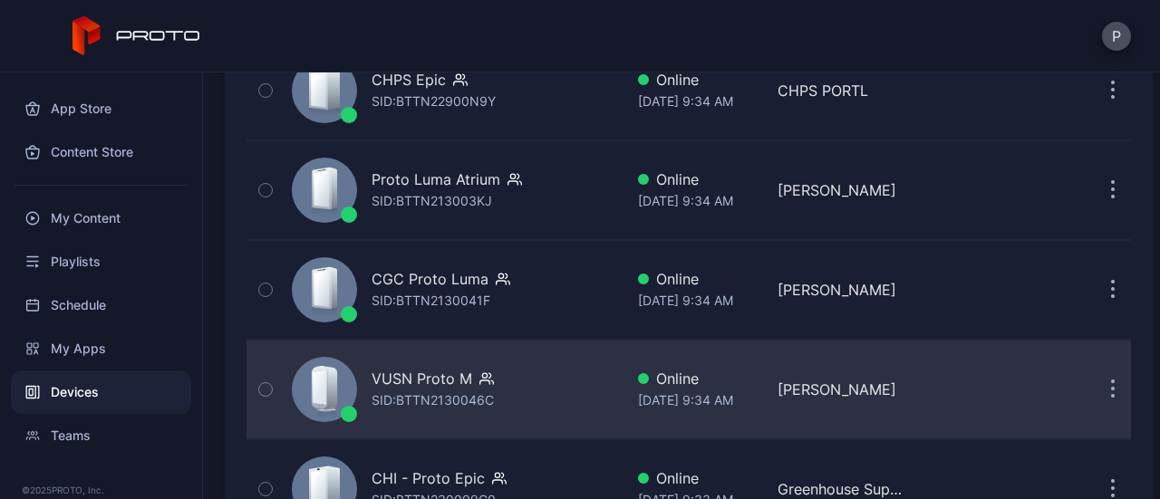
scroll to position [5003, 0]
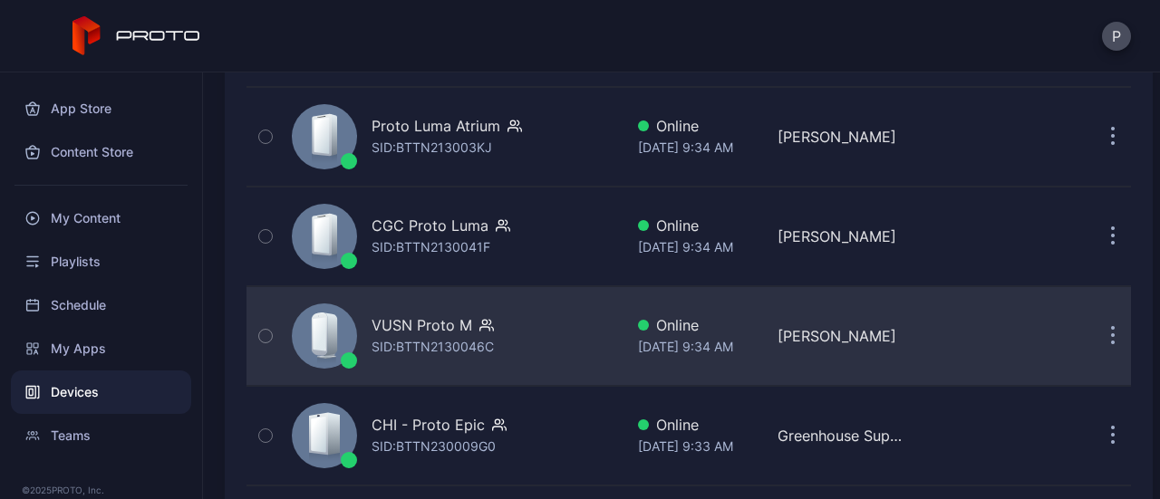
click at [555, 291] on div "VUSN Proto M SID: BTTN2130046C" at bounding box center [454, 336] width 339 height 91
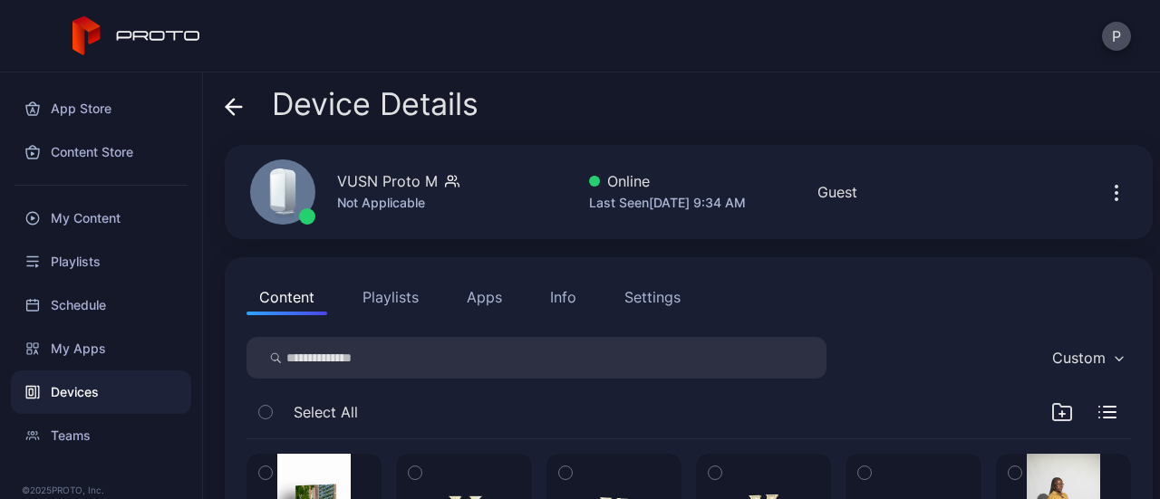
click at [241, 102] on icon at bounding box center [234, 107] width 18 height 18
